Goal: Task Accomplishment & Management: Manage account settings

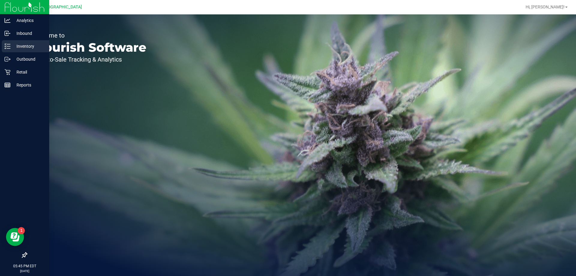
click at [22, 50] on div "Inventory" at bounding box center [25, 46] width 47 height 12
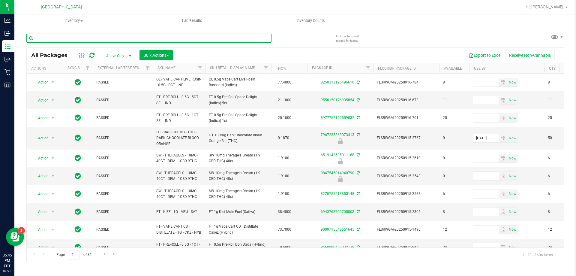
click at [159, 36] on input "text" at bounding box center [148, 38] width 245 height 9
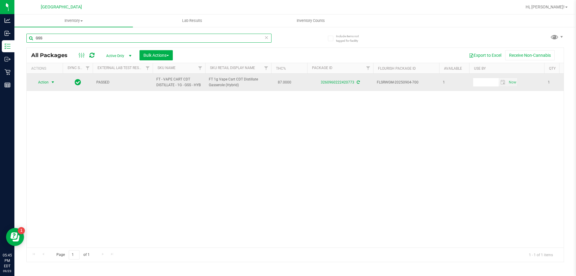
type input "GSS"
click at [50, 83] on span "select" at bounding box center [53, 82] width 8 height 8
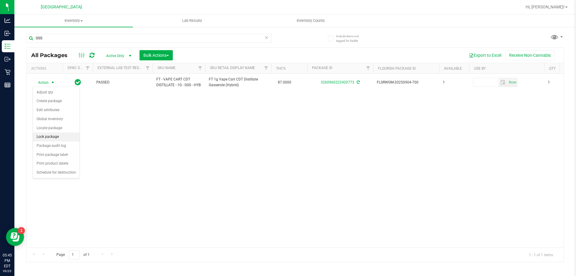
click at [60, 136] on li "Lock package" at bounding box center [56, 136] width 47 height 9
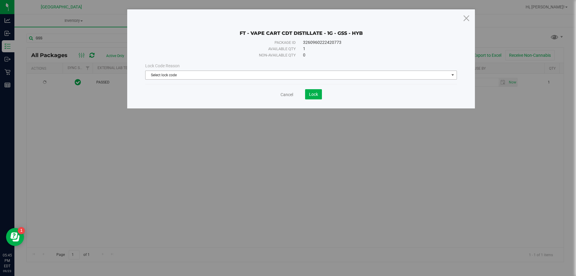
click at [218, 77] on span "Select lock code" at bounding box center [298, 75] width 304 height 8
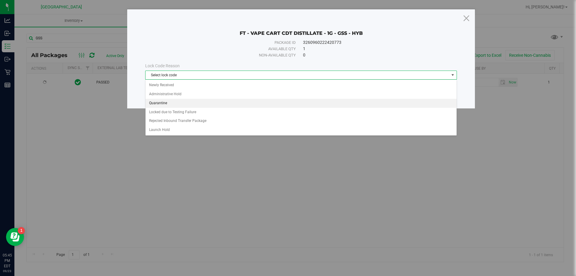
click at [184, 104] on li "Quarantine" at bounding box center [301, 103] width 311 height 9
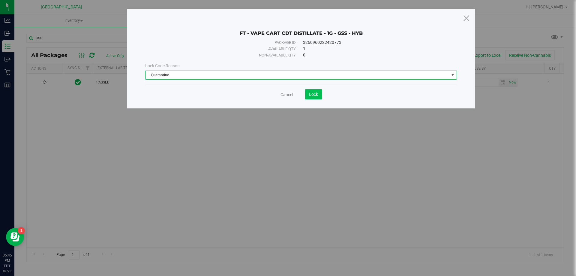
click at [287, 88] on div "Cancel Lock" at bounding box center [301, 92] width 312 height 15
click at [287, 91] on button "Lock" at bounding box center [313, 94] width 17 height 10
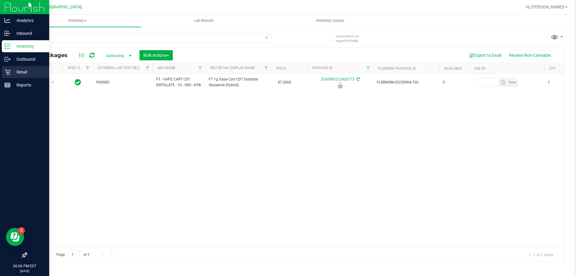
click at [11, 73] on p "Retail" at bounding box center [29, 71] width 36 height 7
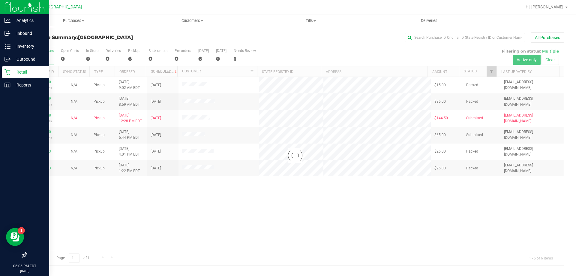
drag, startPoint x: 320, startPoint y: 241, endPoint x: 331, endPoint y: 221, distance: 22.7
click at [287, 241] on div at bounding box center [295, 155] width 537 height 219
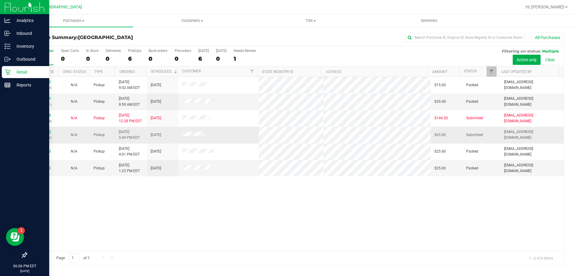
click at [40, 130] on link "11996030" at bounding box center [42, 132] width 17 height 4
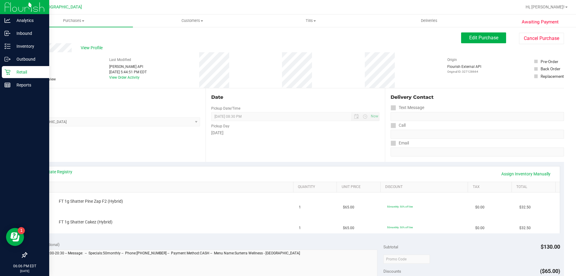
click at [103, 131] on div "Location Pickup Store [GEOGRAPHIC_DATA] WC Select Store [PERSON_NAME][GEOGRAPHI…" at bounding box center [115, 125] width 179 height 74
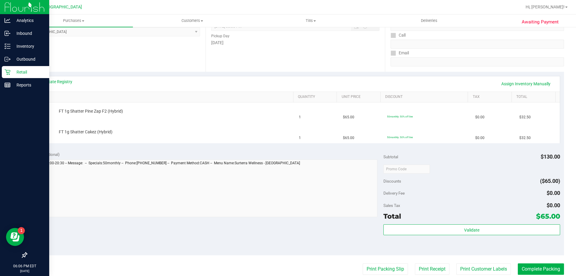
click at [138, 67] on div "Location Pickup Store [GEOGRAPHIC_DATA] WC Select Store [PERSON_NAME][GEOGRAPHI…" at bounding box center [115, 35] width 179 height 74
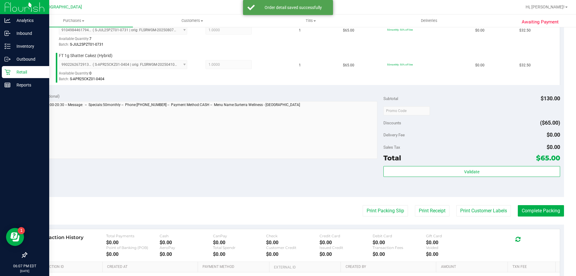
scroll to position [181, 0]
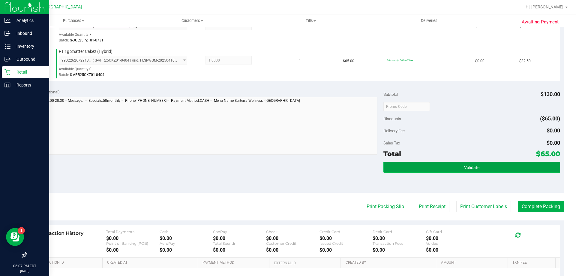
click at [287, 162] on button "Validate" at bounding box center [472, 167] width 177 height 11
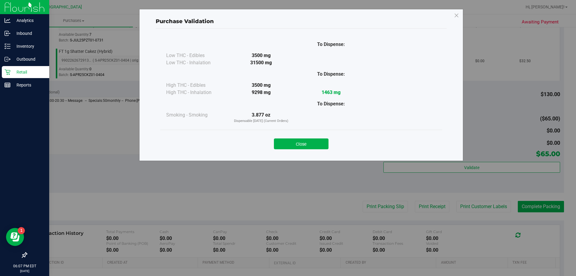
click at [287, 138] on div "Close" at bounding box center [301, 141] width 273 height 15
click at [287, 143] on button "Close" at bounding box center [301, 143] width 55 height 11
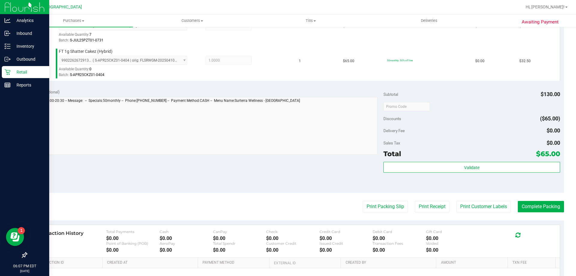
click at [287, 200] on purchase-details "Back Edit Purchase Cancel Purchase View Profile # 11996030 BioTrack ID: - Submi…" at bounding box center [295, 91] width 538 height 481
click at [287, 211] on button "Print Customer Labels" at bounding box center [484, 206] width 55 height 11
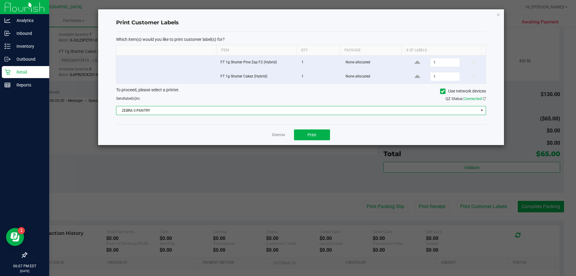
click at [220, 114] on span "ZEBRA-3-PANTRY" at bounding box center [297, 110] width 362 height 8
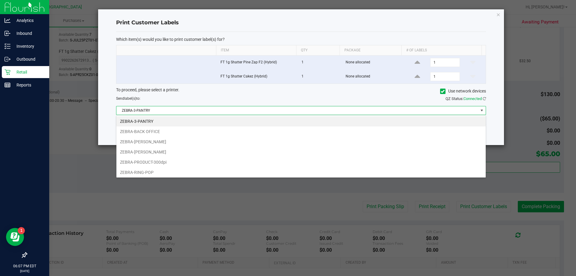
scroll to position [9, 370]
click at [160, 154] on li "ZEBRA-[PERSON_NAME]" at bounding box center [301, 152] width 370 height 10
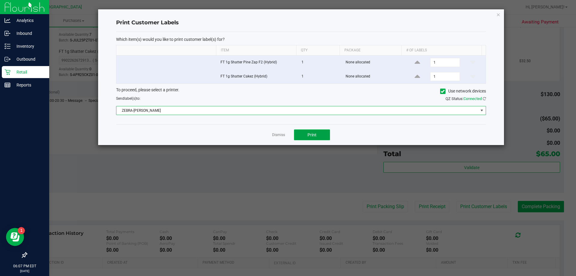
click at [287, 139] on button "Print" at bounding box center [312, 134] width 36 height 11
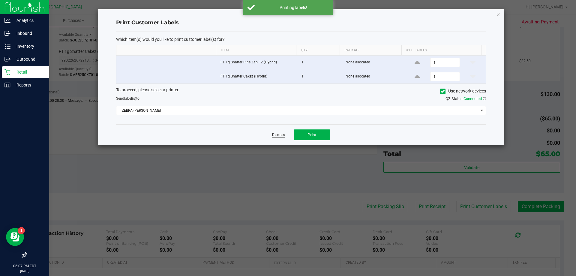
click at [279, 134] on link "Dismiss" at bounding box center [278, 134] width 13 height 5
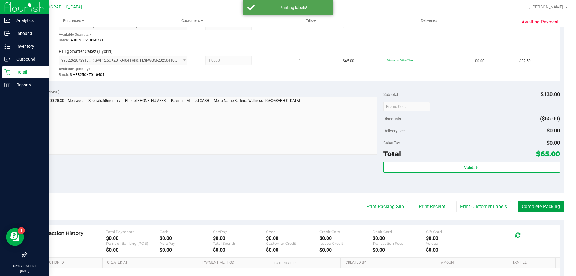
click at [287, 206] on button "Complete Packing" at bounding box center [541, 206] width 46 height 11
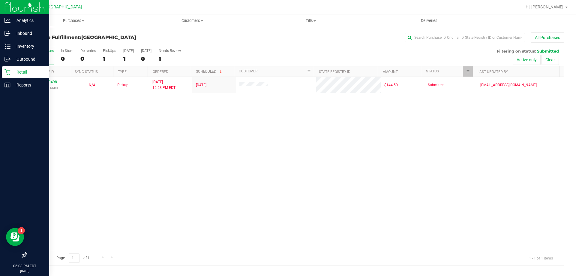
click at [8, 71] on icon at bounding box center [8, 72] width 6 height 6
